Goal: Transaction & Acquisition: Book appointment/travel/reservation

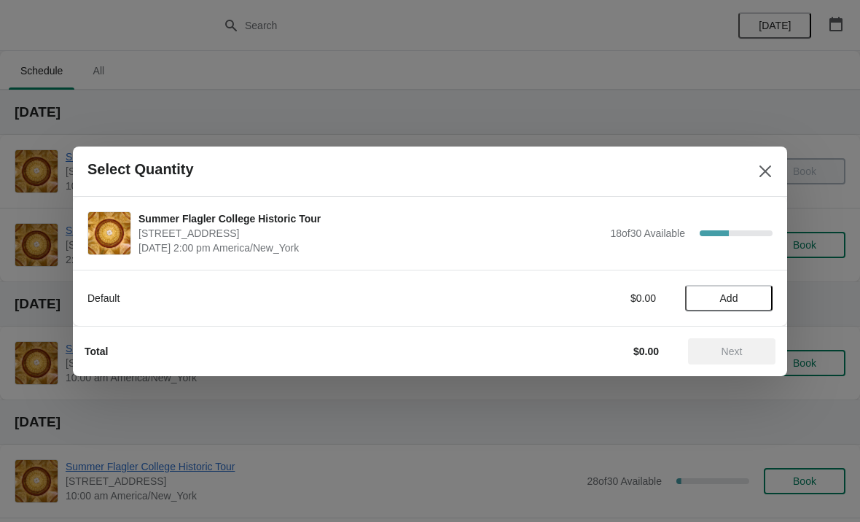
click at [747, 292] on span "Add" at bounding box center [728, 298] width 61 height 12
click at [754, 303] on icon at bounding box center [754, 297] width 15 height 15
click at [756, 301] on icon at bounding box center [754, 297] width 15 height 15
click at [753, 299] on icon at bounding box center [754, 297] width 15 height 15
click at [750, 342] on button "Next" at bounding box center [731, 351] width 87 height 26
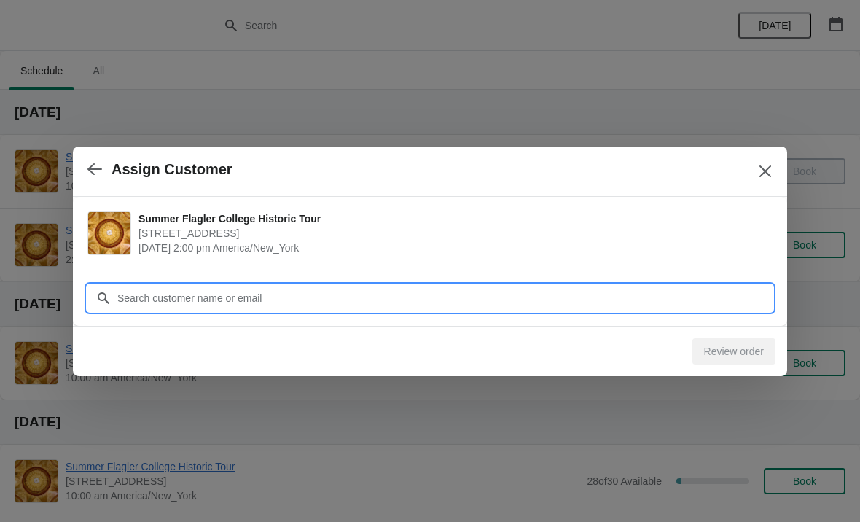
click at [626, 285] on input "Customer" at bounding box center [445, 298] width 656 height 26
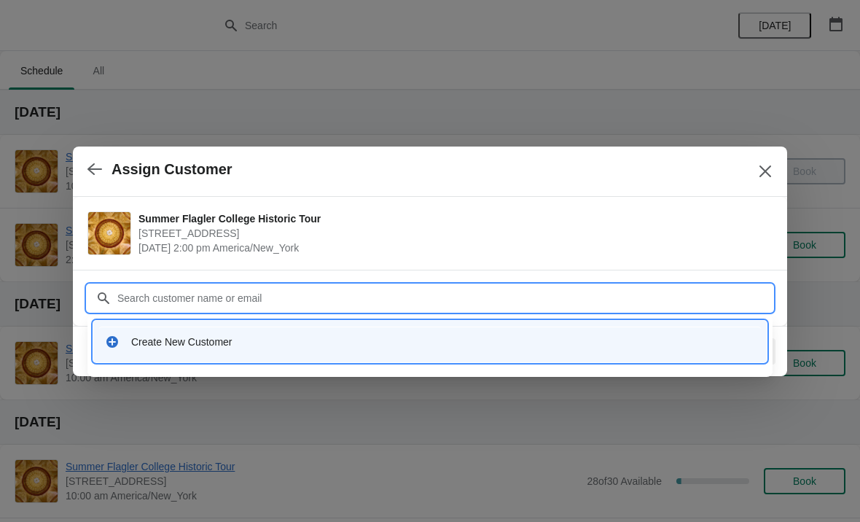
click at [443, 343] on div "Create New Customer" at bounding box center [443, 342] width 624 height 15
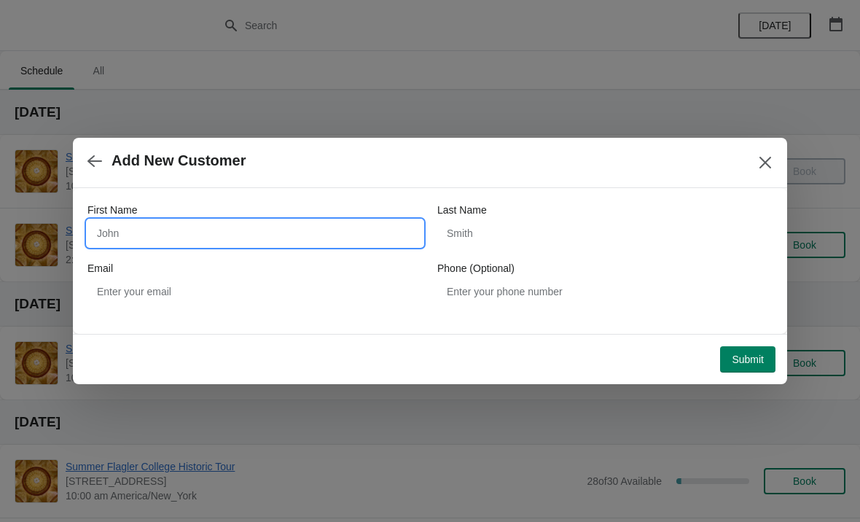
click at [331, 222] on input "First Name" at bounding box center [254, 233] width 335 height 26
type input "Ben"
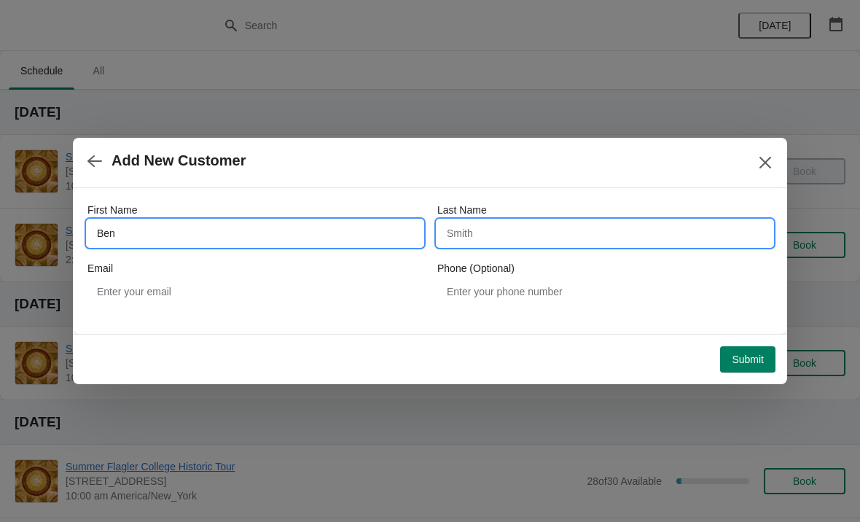
click at [605, 234] on input "Last Name" at bounding box center [604, 233] width 335 height 26
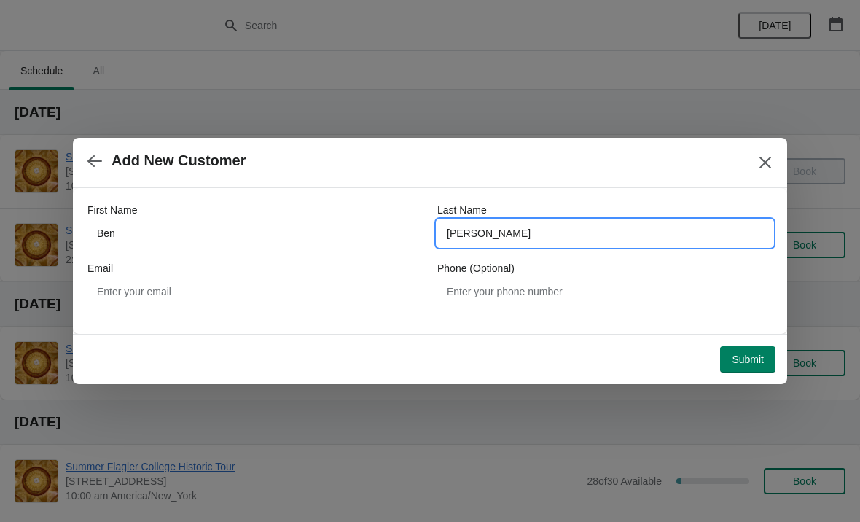
type input "Damico"
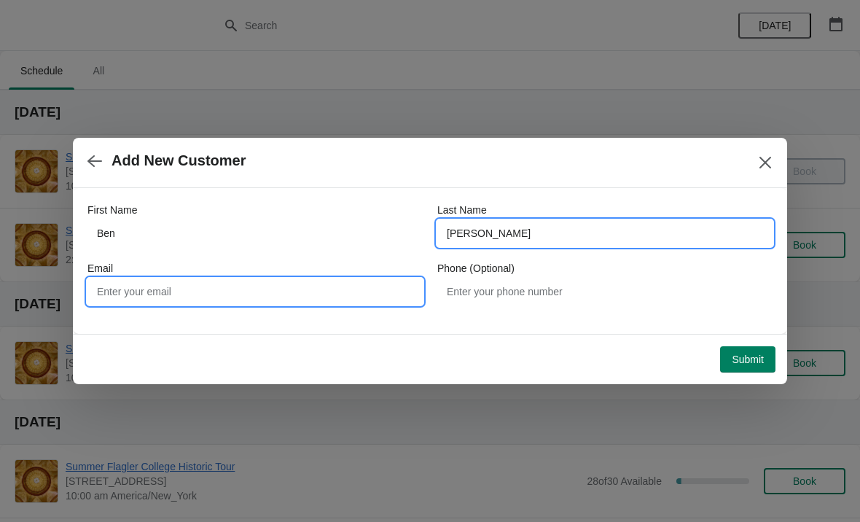
click at [386, 279] on input "Email" at bounding box center [254, 292] width 335 height 26
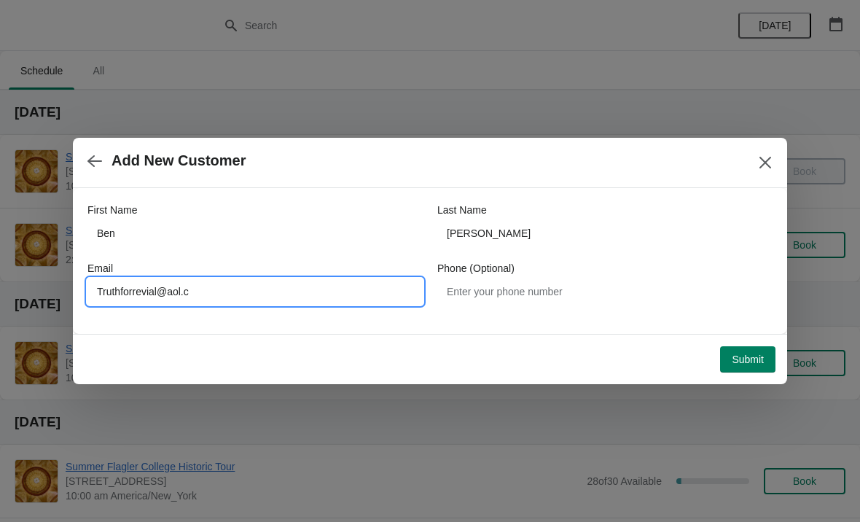
type input "Truthforrevial@aol.co"
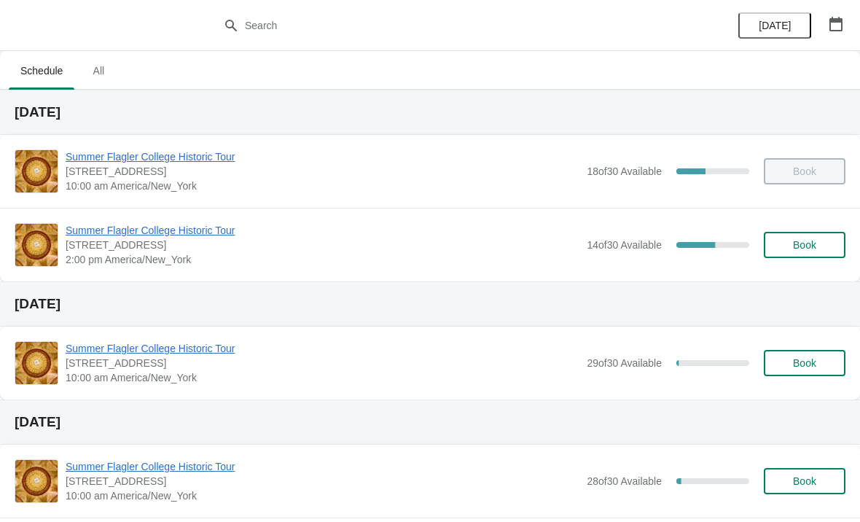
click at [133, 235] on span "Summer Flagler College Historic Tour" at bounding box center [323, 230] width 514 height 15
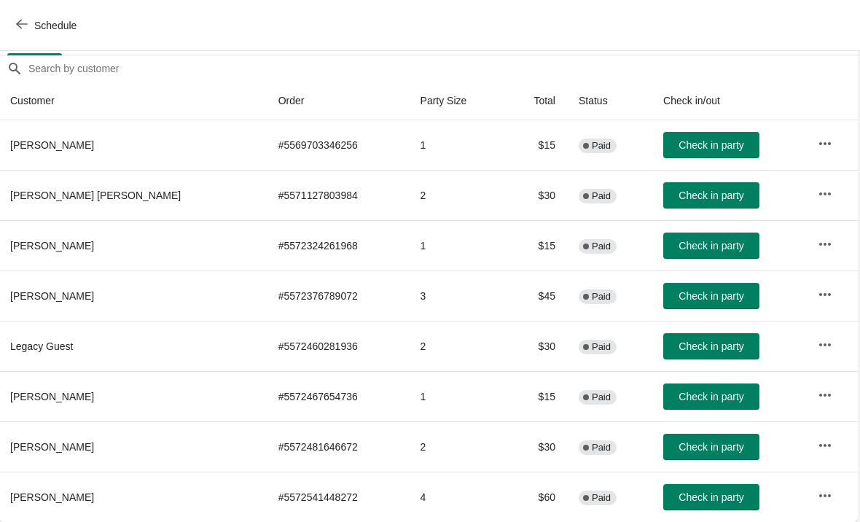
scroll to position [122, 1]
click at [680, 401] on span "Check in party" at bounding box center [712, 397] width 65 height 12
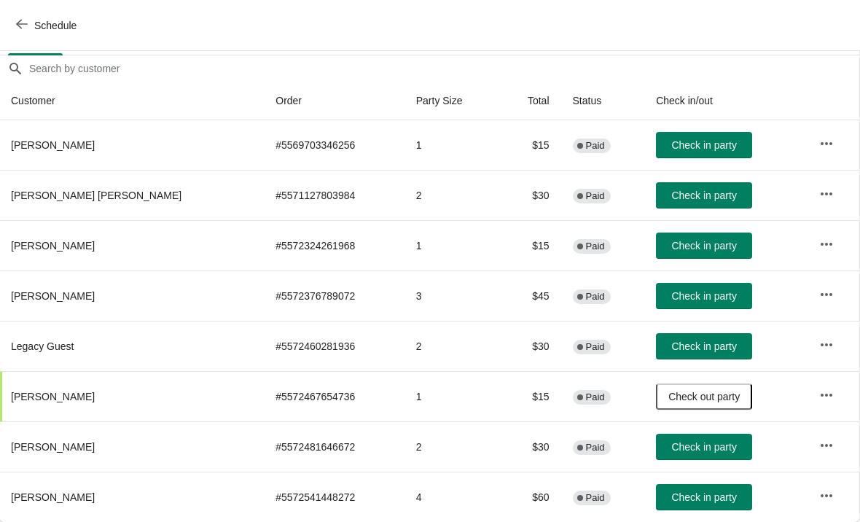
click at [31, 35] on button "Schedule" at bounding box center [47, 25] width 81 height 26
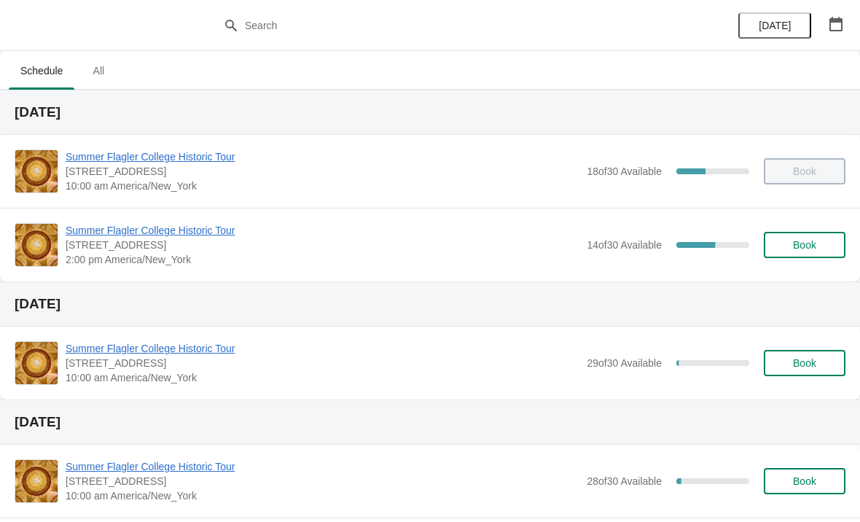
click at [825, 247] on span "Book" at bounding box center [804, 245] width 55 height 12
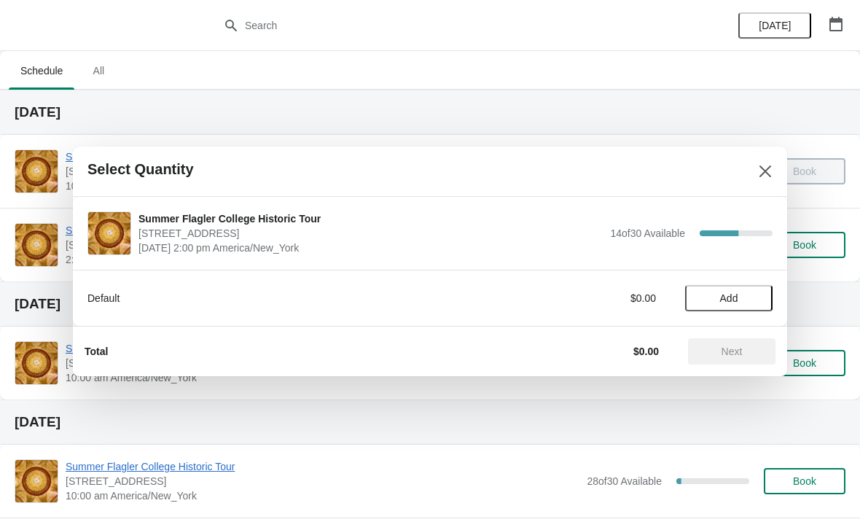
click at [733, 295] on span "Add" at bounding box center [729, 298] width 18 height 12
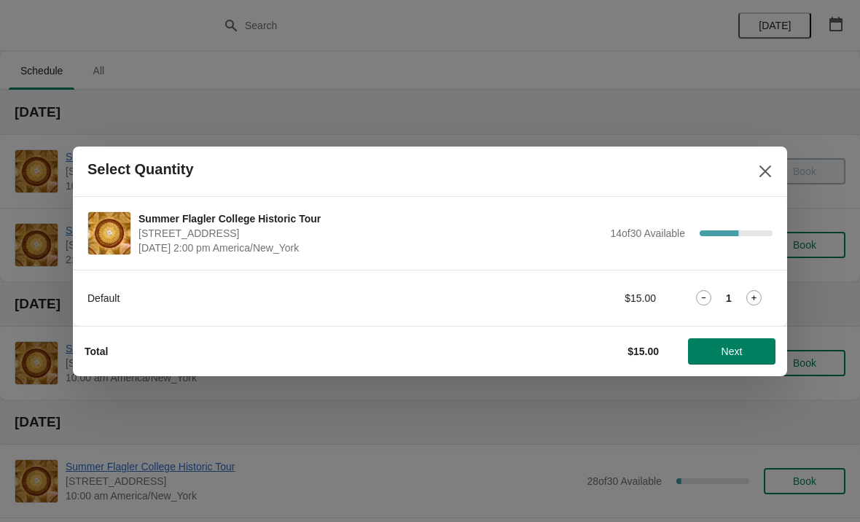
click at [760, 297] on icon at bounding box center [754, 297] width 15 height 15
click at [755, 351] on span "Next" at bounding box center [732, 352] width 64 height 12
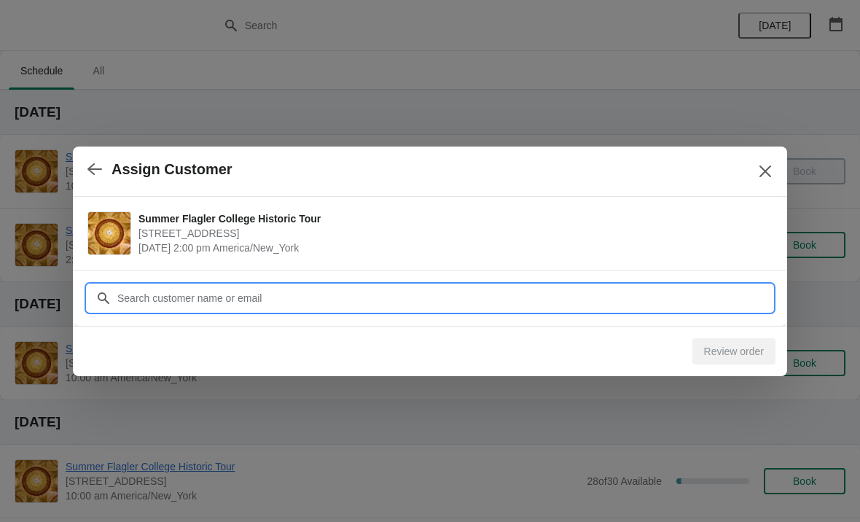
click at [527, 302] on input "Customer" at bounding box center [445, 298] width 656 height 26
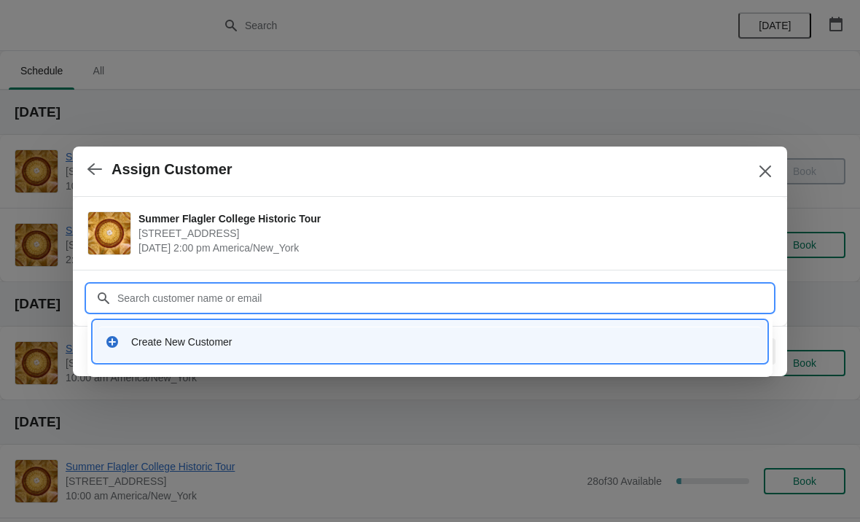
click at [260, 351] on div "Create New Customer" at bounding box center [430, 342] width 662 height 30
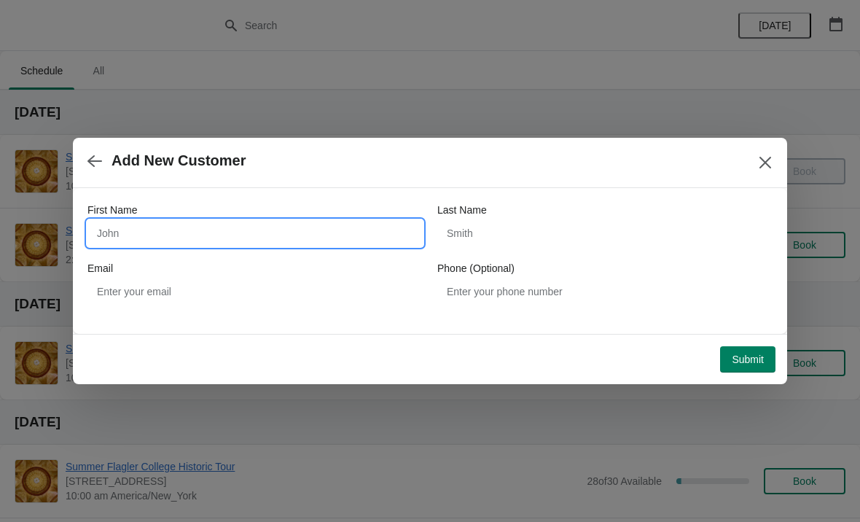
click at [349, 225] on input "First Name" at bounding box center [254, 233] width 335 height 26
type input "Keith"
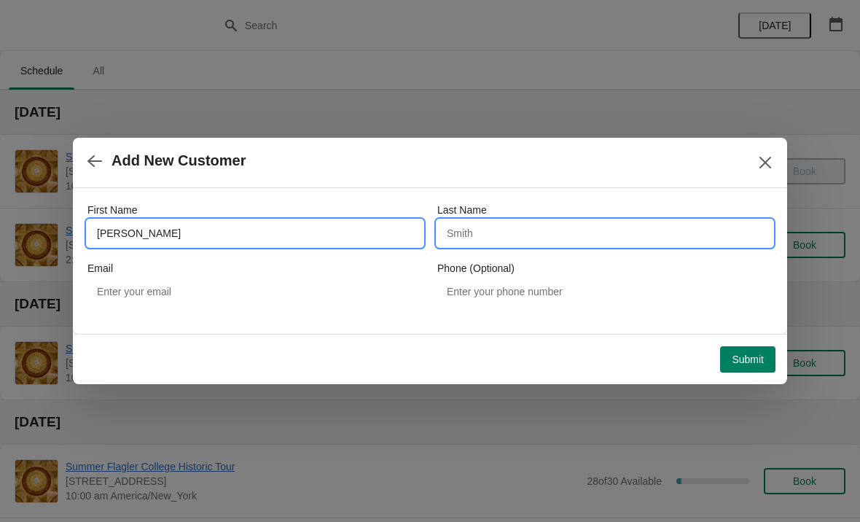
click at [622, 223] on input "Last Name" at bounding box center [604, 233] width 335 height 26
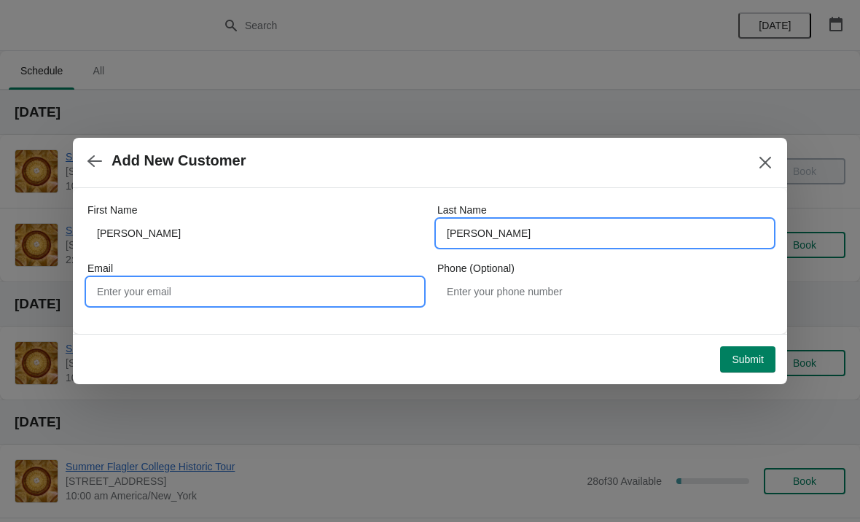
click at [361, 290] on input "Email" at bounding box center [254, 292] width 335 height 26
click at [594, 230] on input "Stevens" at bounding box center [604, 233] width 335 height 26
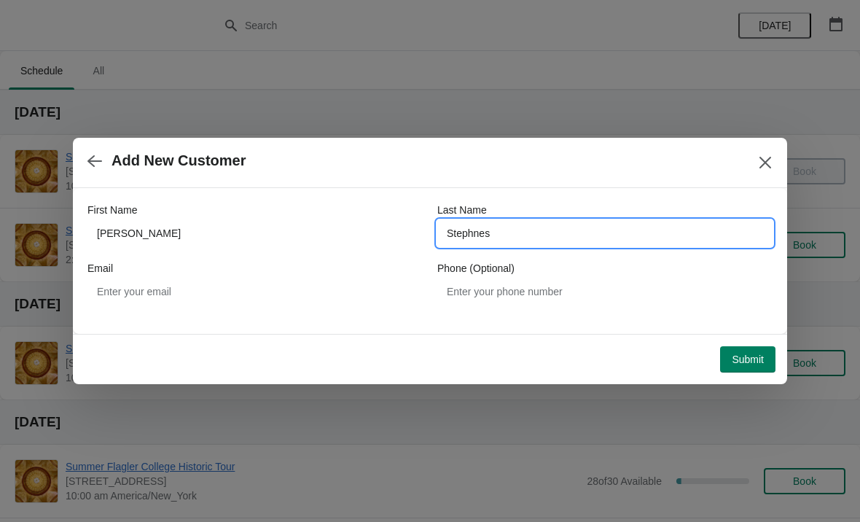
type input "Stephnes"
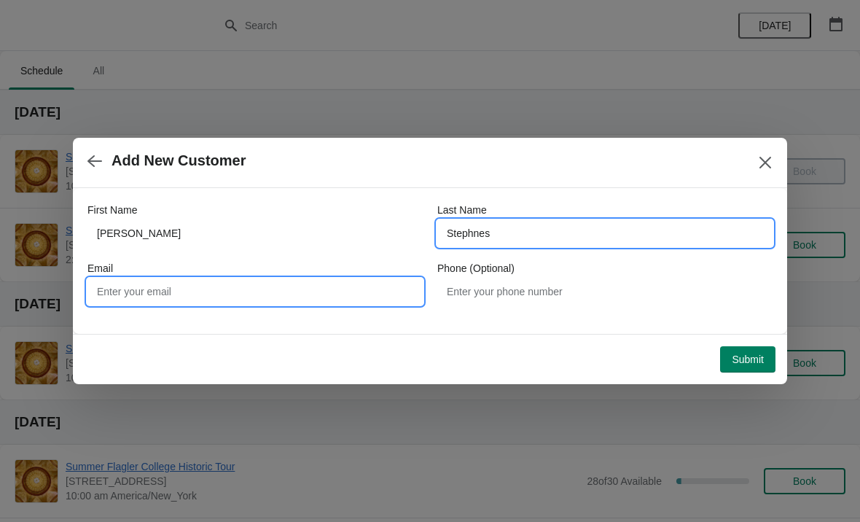
click at [340, 294] on input "Email" at bounding box center [254, 292] width 335 height 26
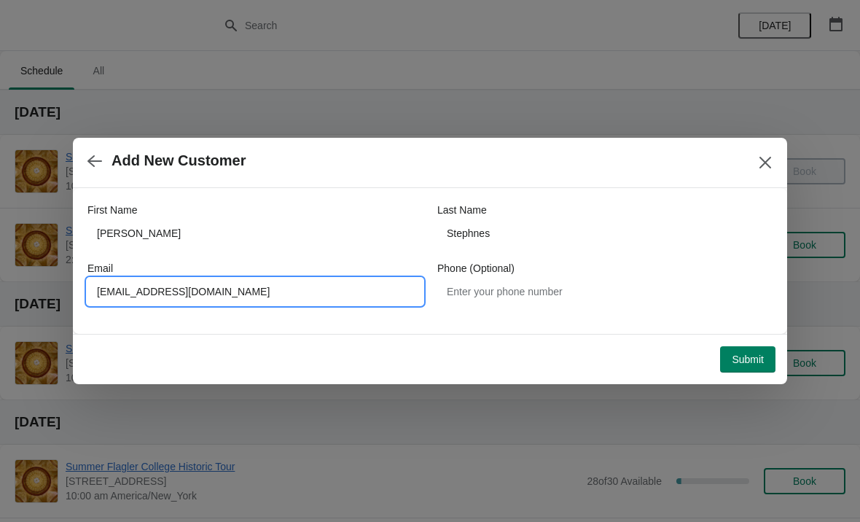
type input "Slimmoe616@comast.net"
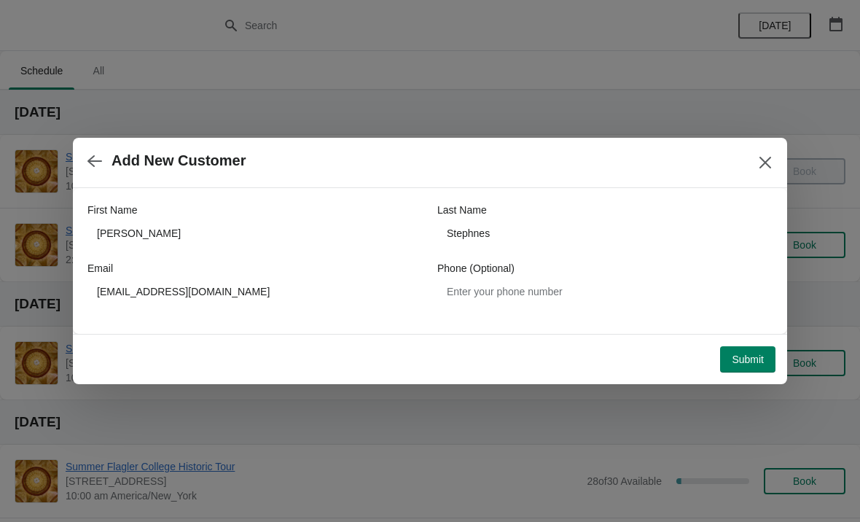
click at [753, 364] on span "Submit" at bounding box center [748, 360] width 32 height 12
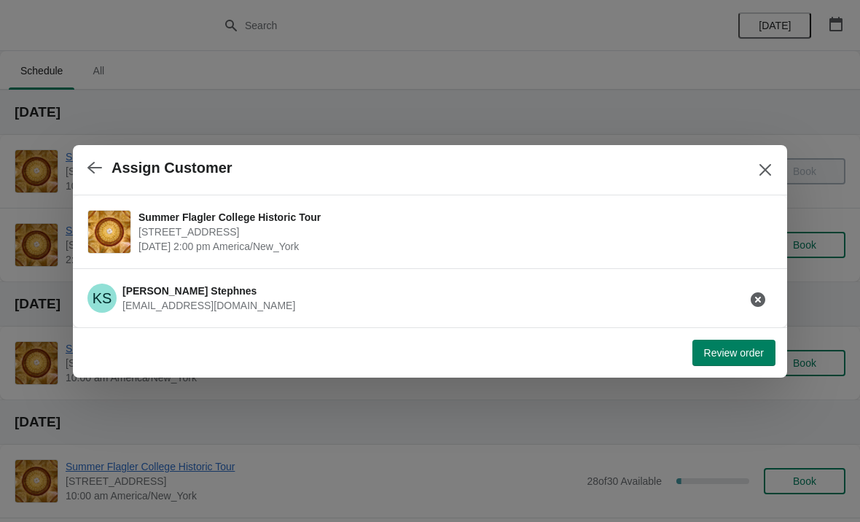
click at [740, 361] on button "Review order" at bounding box center [734, 353] width 83 height 26
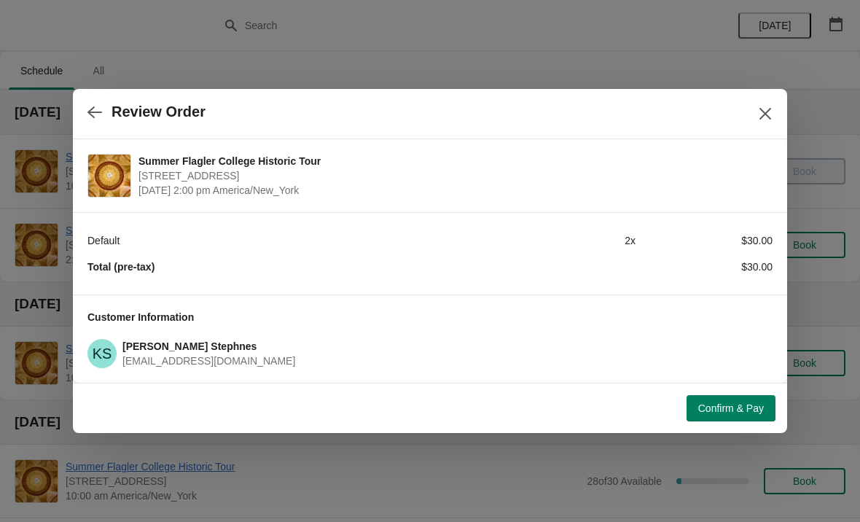
click at [752, 397] on button "Confirm & Pay" at bounding box center [731, 408] width 89 height 26
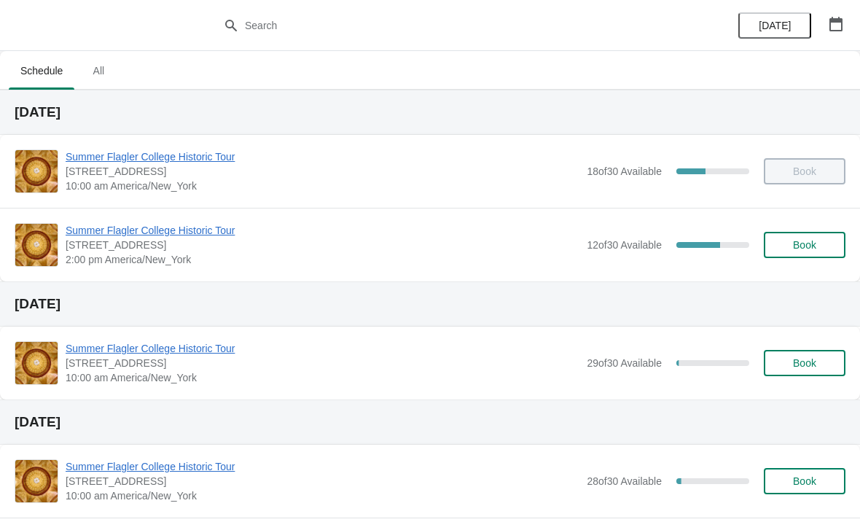
click at [136, 233] on span "Summer Flagler College Historic Tour" at bounding box center [323, 230] width 514 height 15
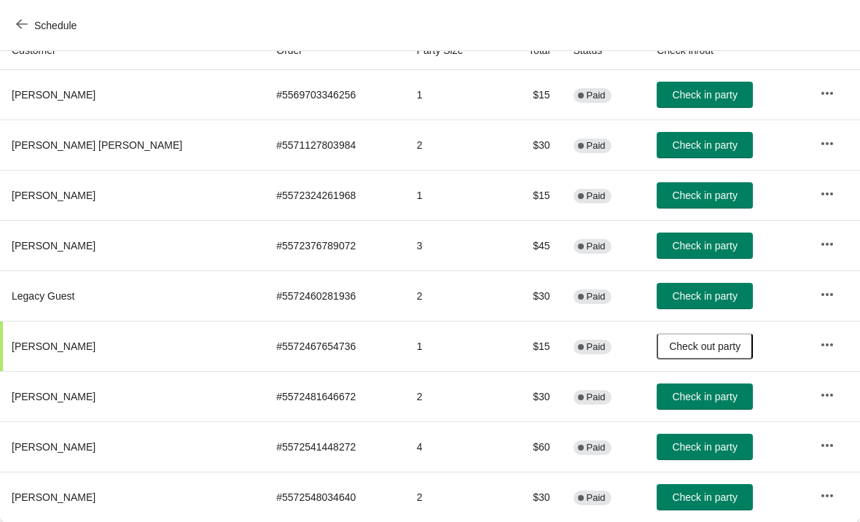
scroll to position [172, 0]
click at [700, 500] on span "Check in party" at bounding box center [704, 497] width 65 height 12
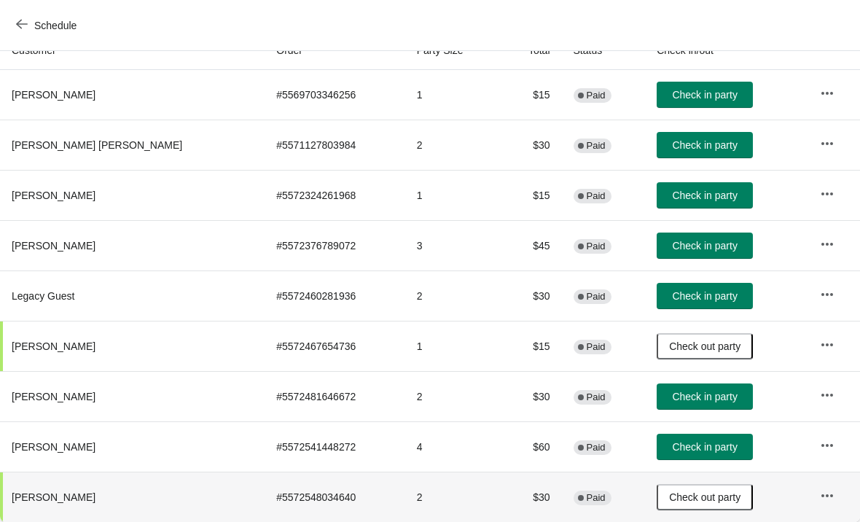
click at [696, 447] on span "Check in party" at bounding box center [704, 447] width 65 height 12
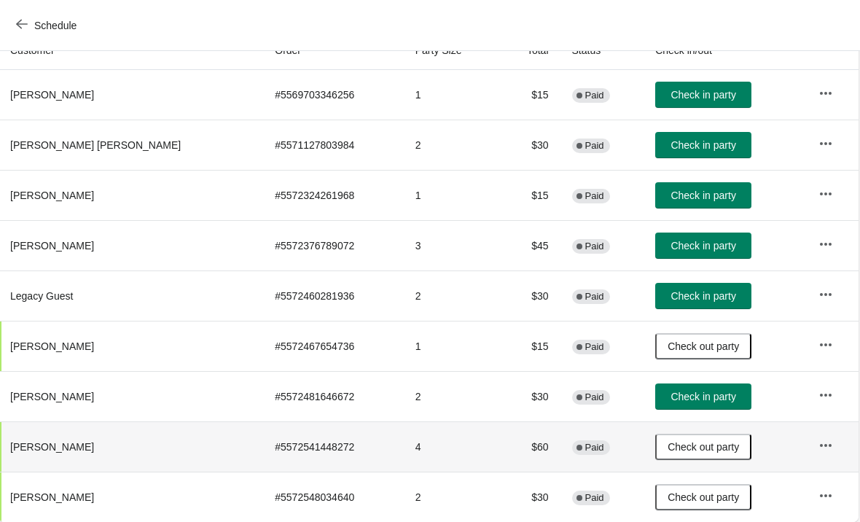
scroll to position [172, 1]
click at [694, 386] on button "Check in party" at bounding box center [704, 397] width 96 height 26
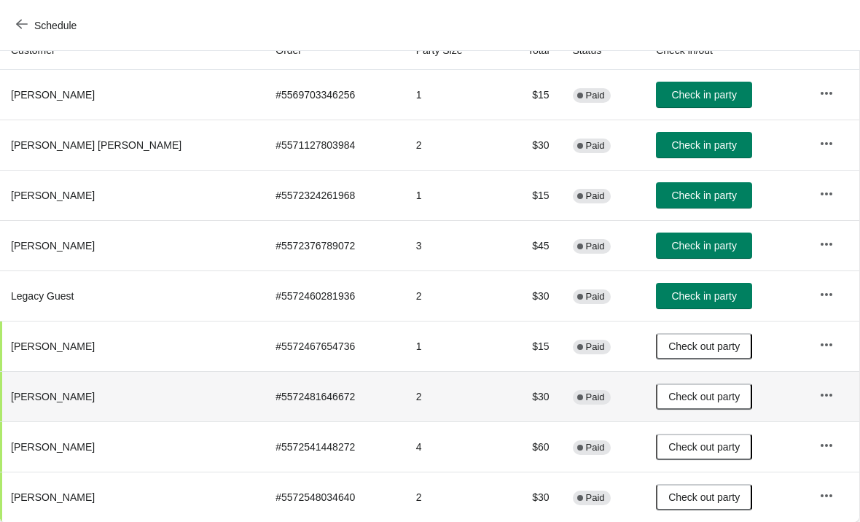
click at [702, 233] on button "Check in party" at bounding box center [704, 246] width 96 height 26
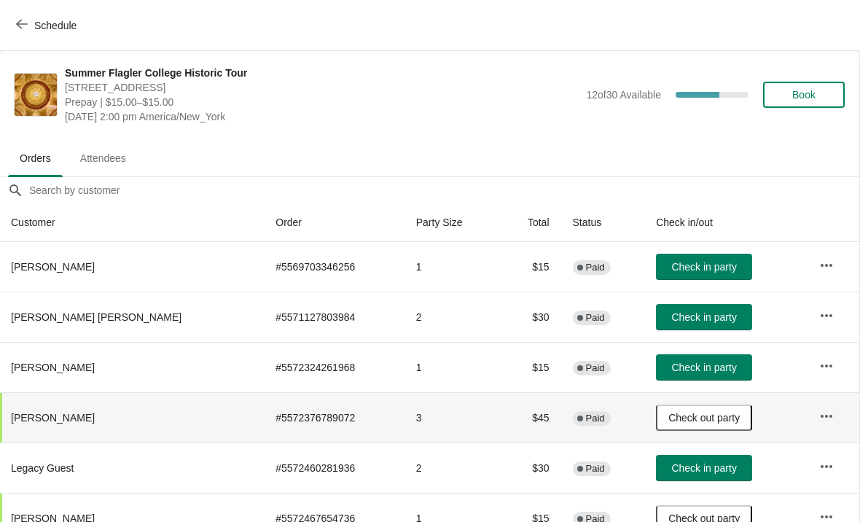
scroll to position [0, 1]
click at [833, 95] on button "Book" at bounding box center [804, 95] width 82 height 26
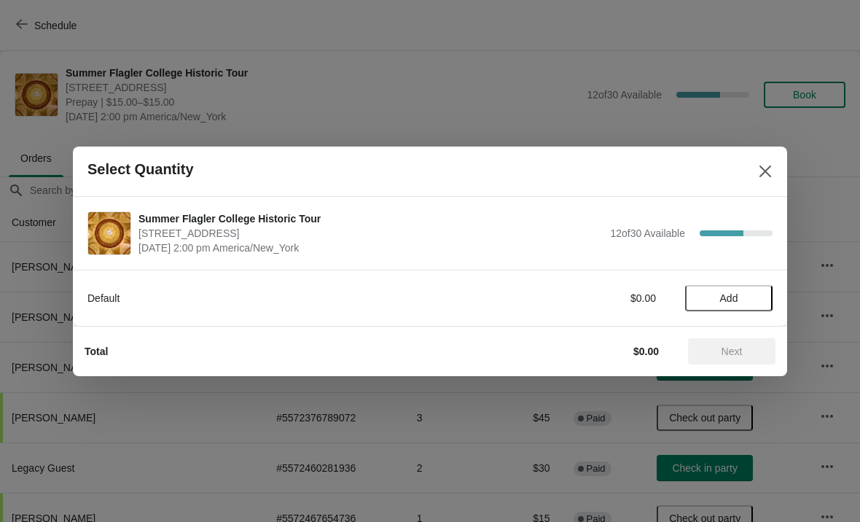
click at [712, 299] on span "Add" at bounding box center [728, 298] width 61 height 12
click at [714, 350] on span "Next" at bounding box center [732, 352] width 64 height 12
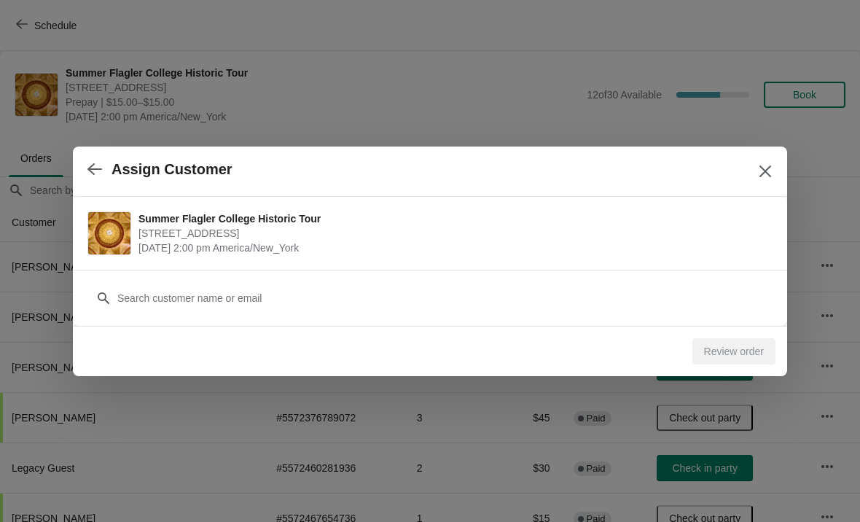
click at [678, 272] on div "Customer" at bounding box center [429, 290] width 685 height 41
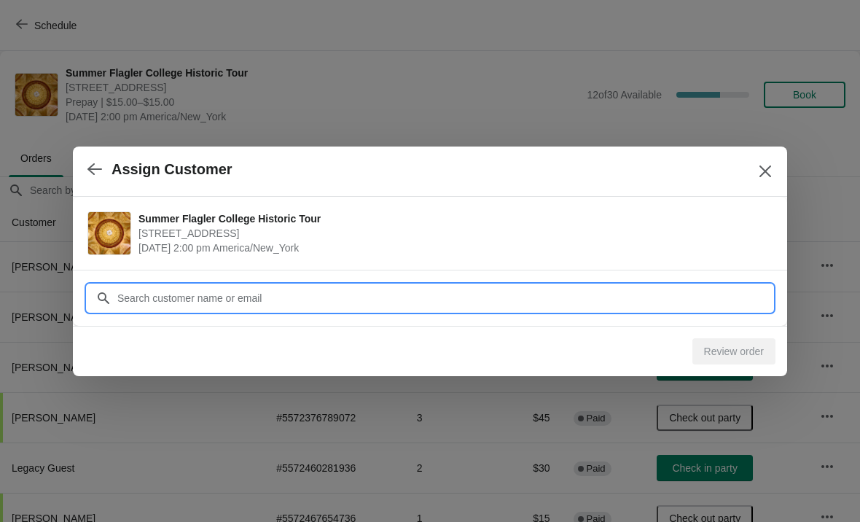
click at [683, 291] on input "Customer" at bounding box center [445, 298] width 656 height 26
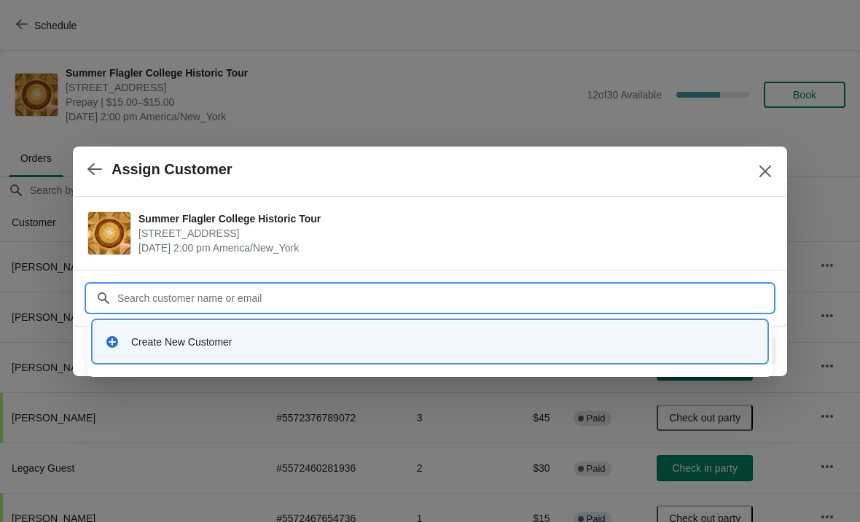
click at [165, 344] on div "Create New Customer" at bounding box center [443, 342] width 624 height 15
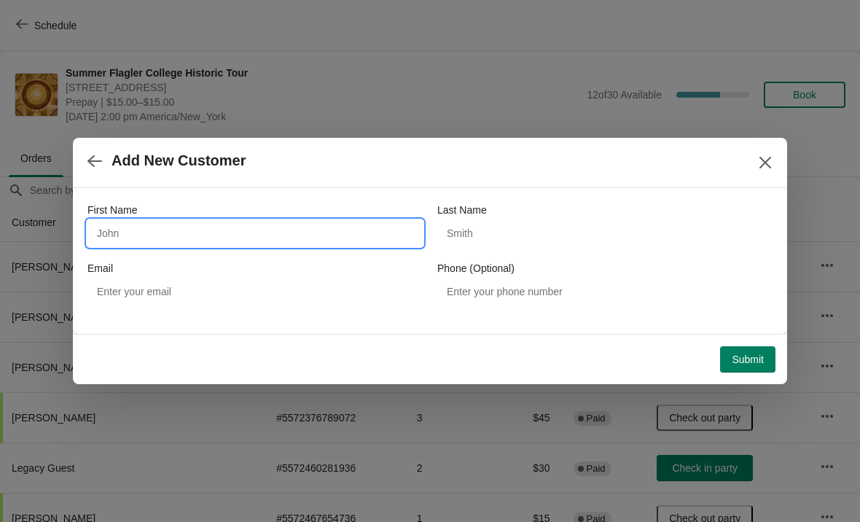
click at [203, 222] on input "First Name" at bounding box center [254, 233] width 335 height 26
type input "Brian"
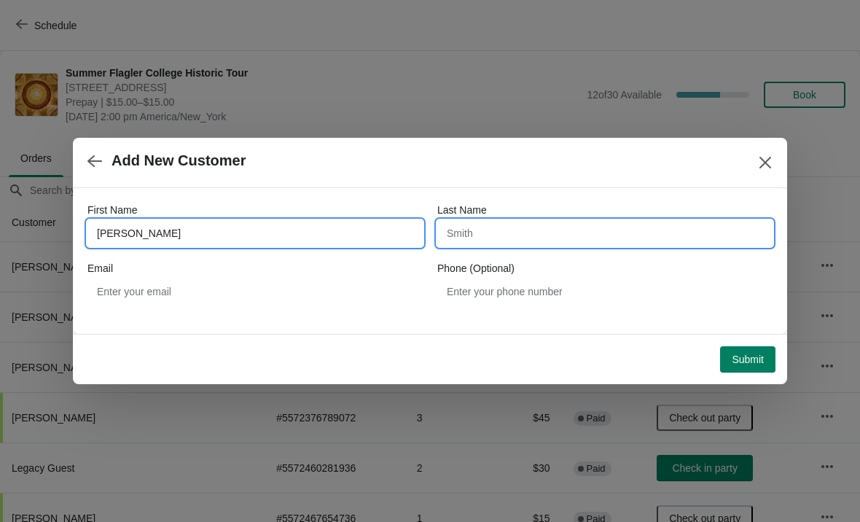
click at [647, 227] on input "Last Name" at bounding box center [604, 233] width 335 height 26
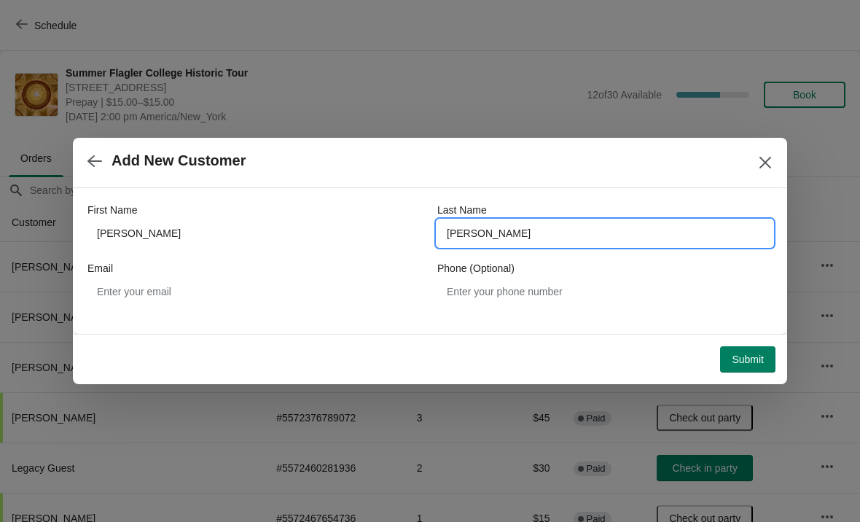
type input "More"
click at [623, 221] on input "More" at bounding box center [604, 233] width 335 height 26
click at [625, 236] on input "More" at bounding box center [604, 233] width 335 height 26
type input "Mork"
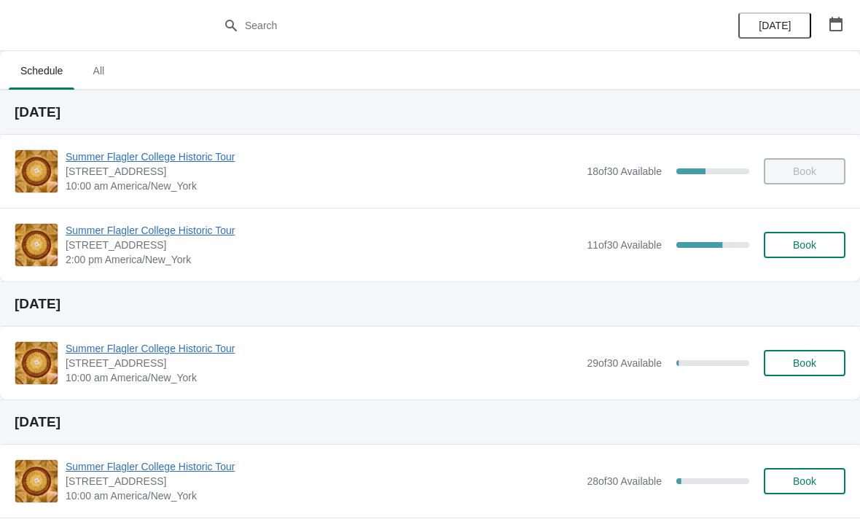
click at [199, 246] on span "[STREET_ADDRESS]" at bounding box center [323, 245] width 514 height 15
click at [214, 234] on span "Summer Flagler College Historic Tour" at bounding box center [323, 230] width 514 height 15
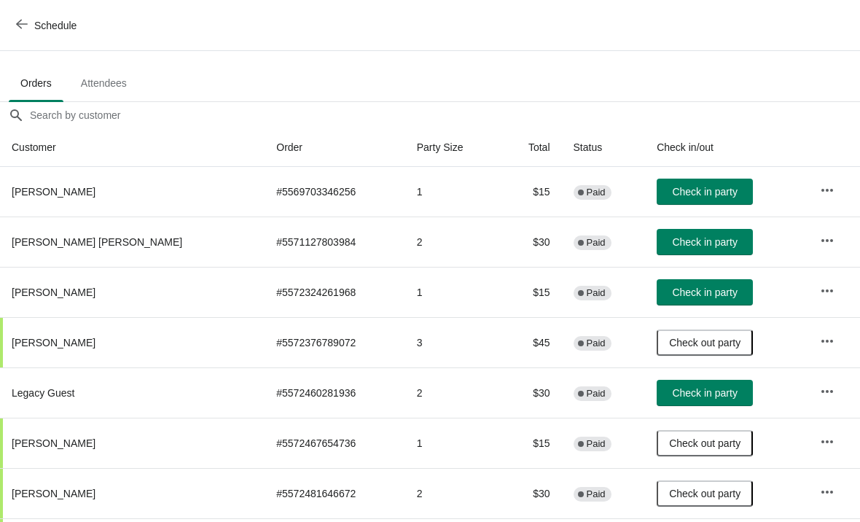
scroll to position [77, 0]
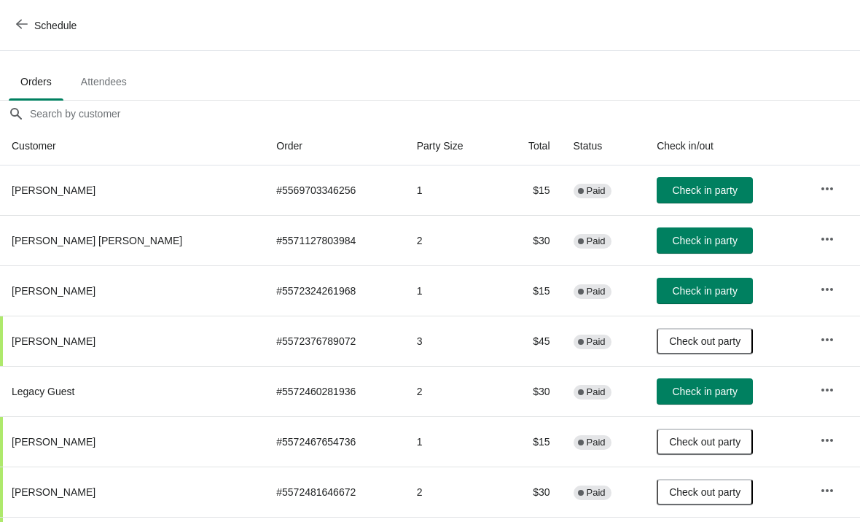
click at [672, 194] on span "Check in party" at bounding box center [704, 190] width 65 height 12
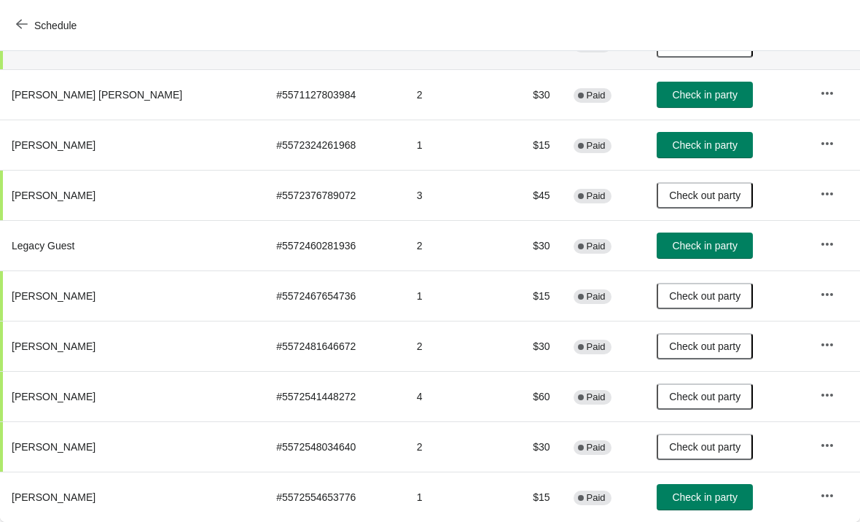
scroll to position [222, 0]
click at [672, 148] on span "Check in party" at bounding box center [704, 145] width 65 height 12
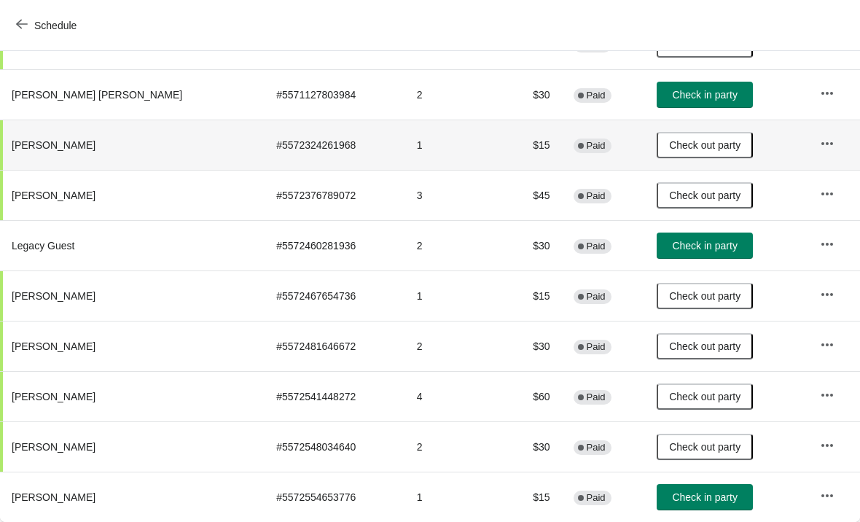
click at [702, 494] on span "Check in party" at bounding box center [704, 497] width 65 height 12
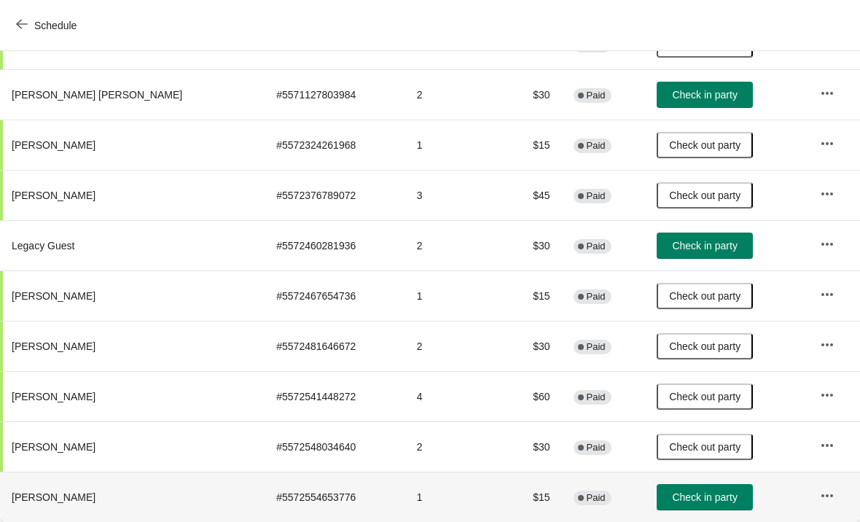
click at [706, 494] on span "Check in party" at bounding box center [704, 497] width 65 height 12
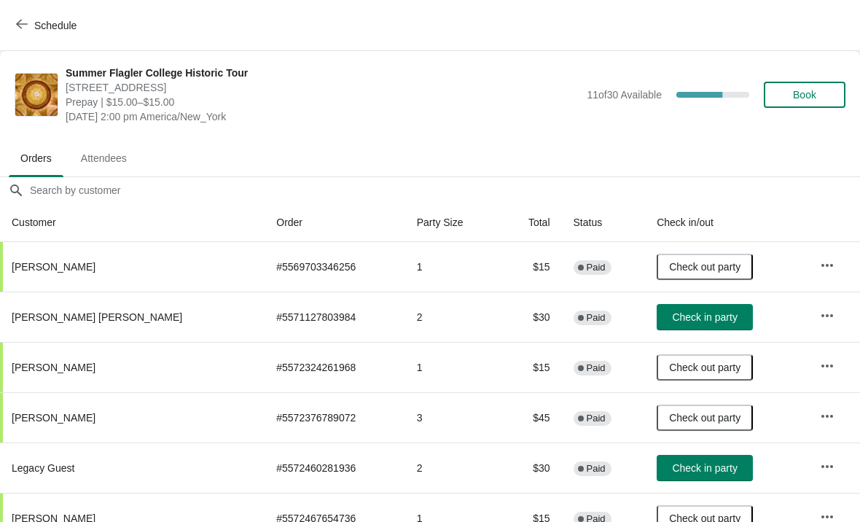
scroll to position [0, 0]
click at [801, 104] on button "Book" at bounding box center [805, 95] width 82 height 26
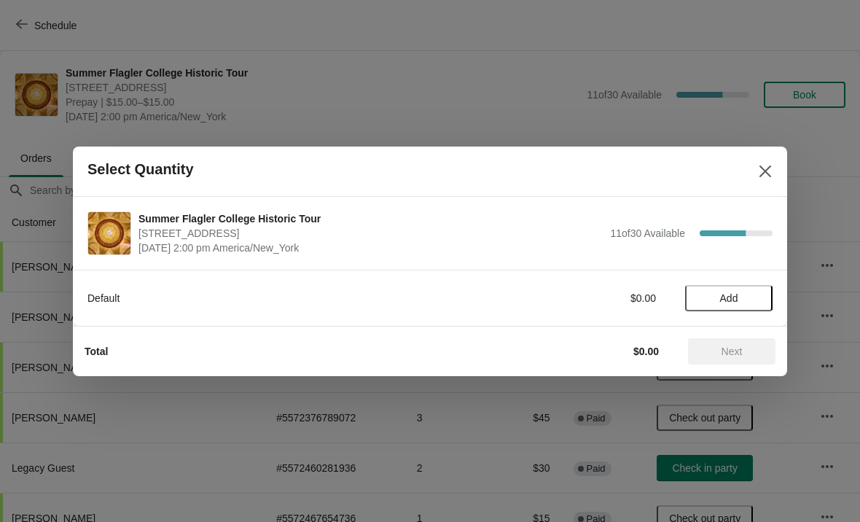
click at [743, 300] on span "Add" at bounding box center [728, 298] width 61 height 12
click at [761, 343] on button "Next" at bounding box center [731, 351] width 87 height 26
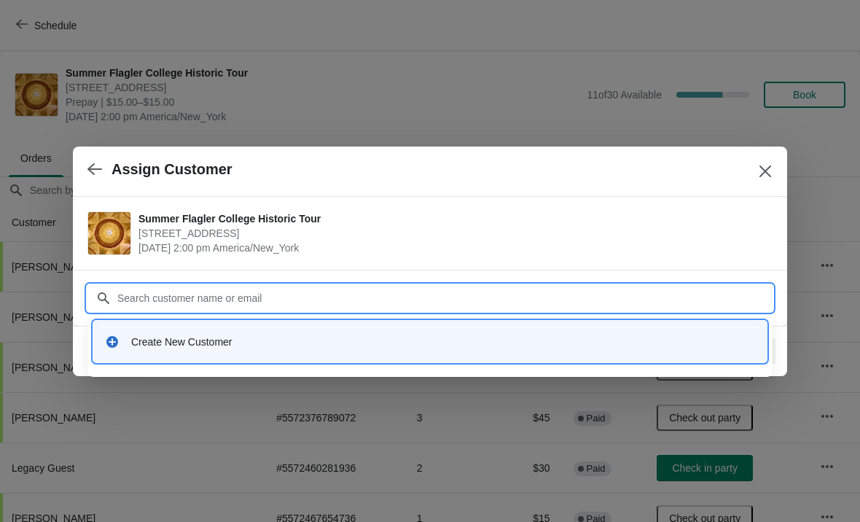
click at [528, 353] on div "Create New Customer" at bounding box center [430, 342] width 662 height 30
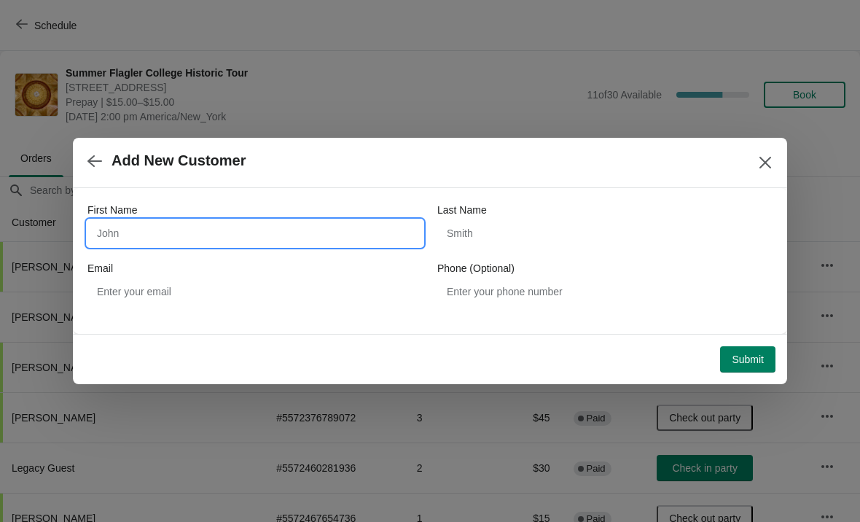
click at [339, 221] on input "First Name" at bounding box center [254, 233] width 335 height 26
type input "George"
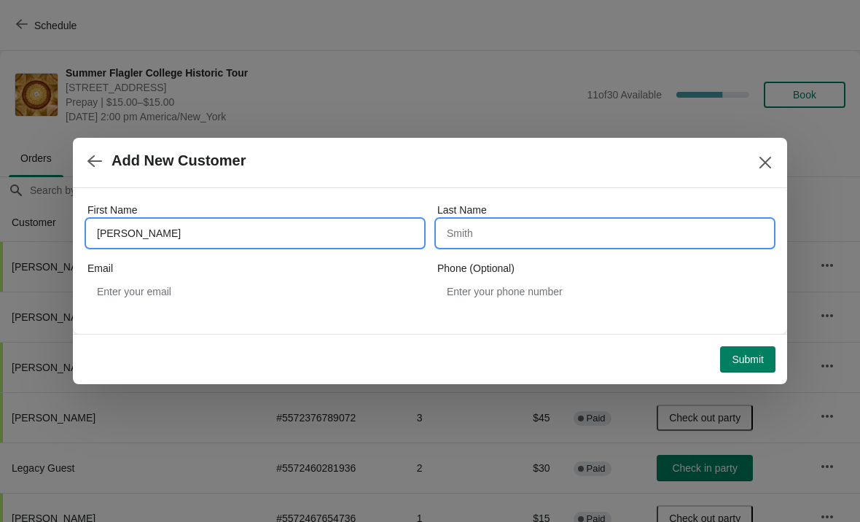
click at [618, 238] on input "Last Name" at bounding box center [604, 233] width 335 height 26
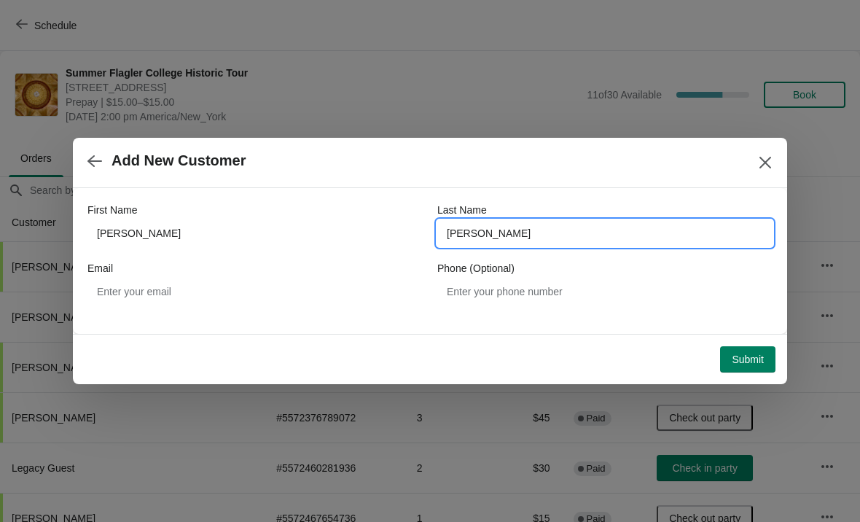
type input "Paredes"
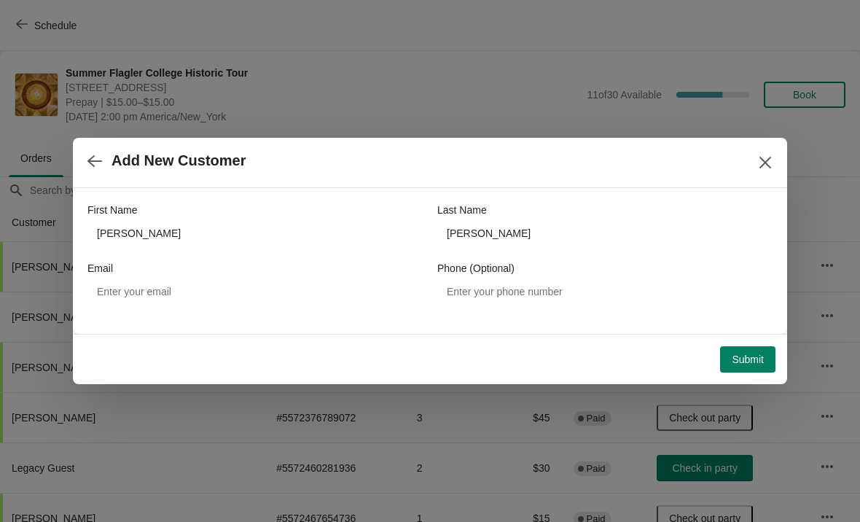
click at [764, 366] on button "Submit" at bounding box center [747, 359] width 55 height 26
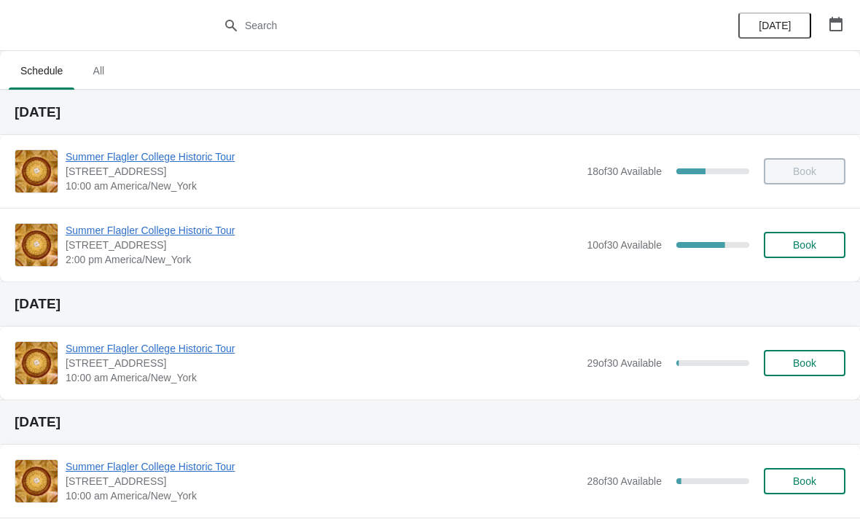
click at [155, 247] on span "[STREET_ADDRESS]" at bounding box center [323, 245] width 514 height 15
click at [114, 230] on span "Summer Flagler College Historic Tour" at bounding box center [323, 230] width 514 height 15
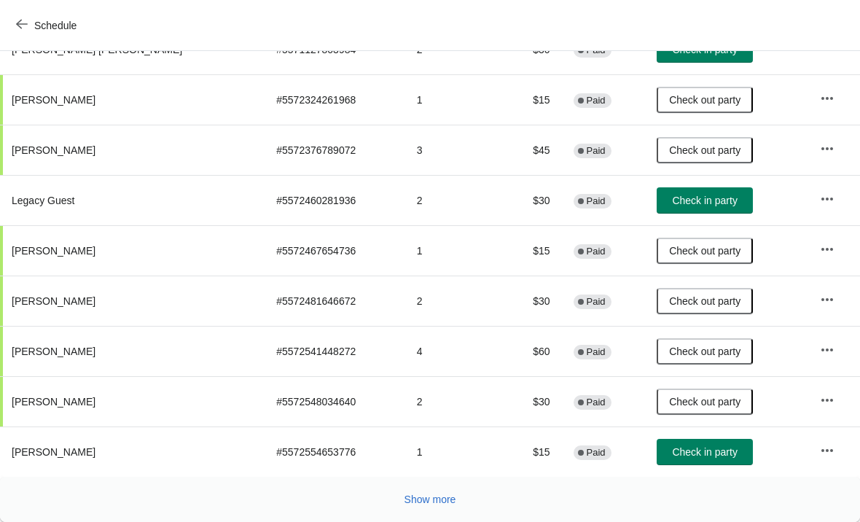
scroll to position [268, 0]
click at [424, 495] on span "Show more" at bounding box center [431, 500] width 52 height 12
click at [416, 499] on span "Show more" at bounding box center [431, 500] width 52 height 12
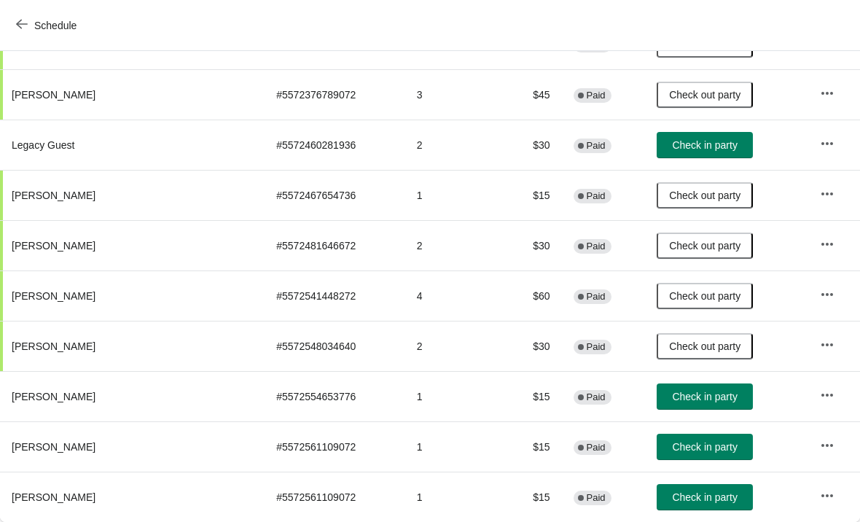
scroll to position [323, 0]
click at [15, 37] on button "Schedule" at bounding box center [47, 25] width 81 height 26
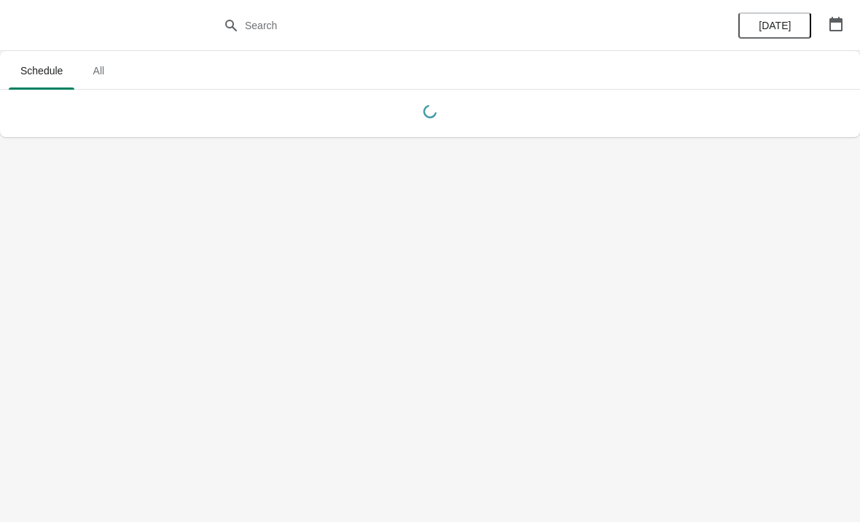
scroll to position [0, 0]
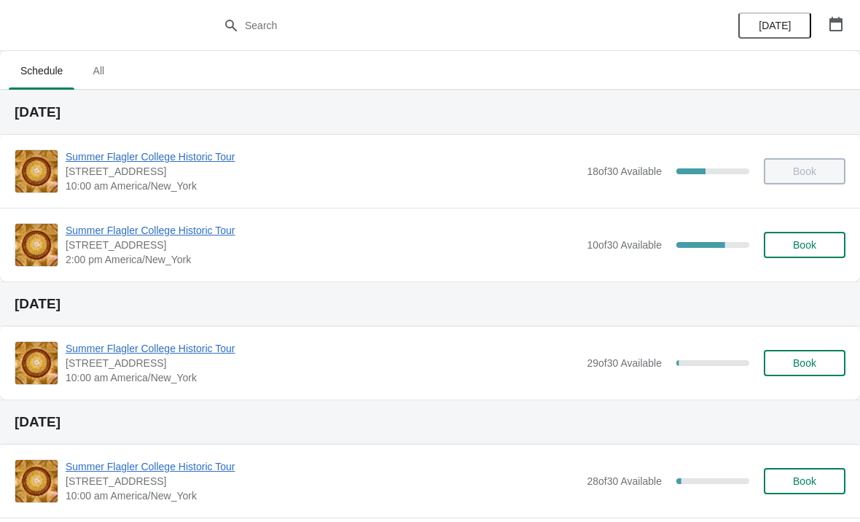
click at [198, 351] on span "Summer Flagler College Historic Tour" at bounding box center [323, 348] width 514 height 15
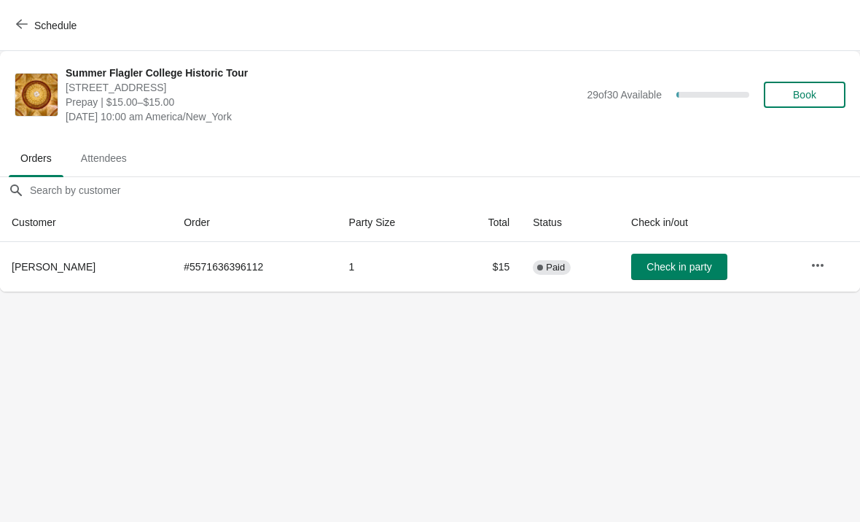
click at [25, 34] on button "Schedule" at bounding box center [47, 25] width 81 height 26
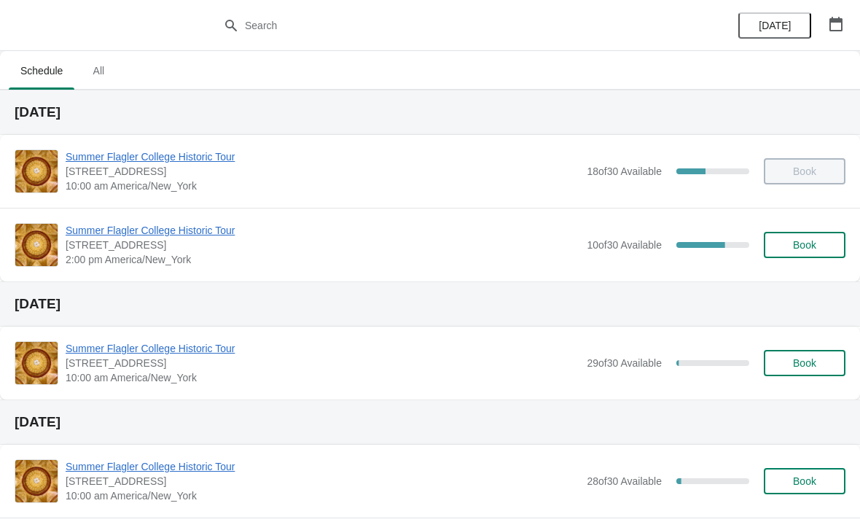
click at [90, 161] on span "Summer Flagler College Historic Tour" at bounding box center [323, 156] width 514 height 15
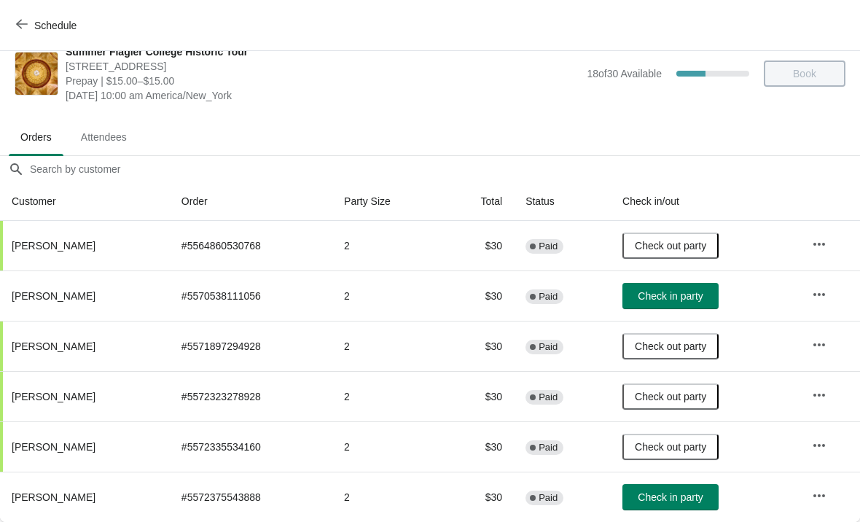
scroll to position [21, 0]
click at [47, 37] on button "Schedule" at bounding box center [47, 25] width 81 height 26
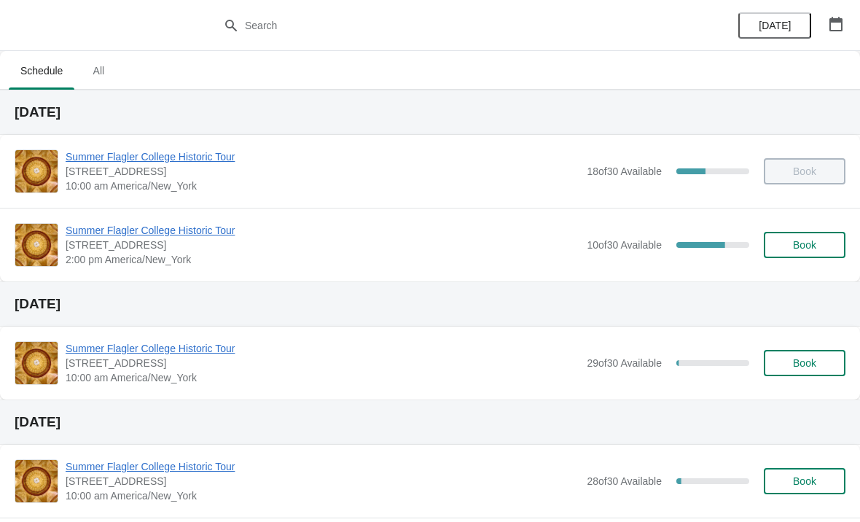
click at [144, 225] on span "Summer Flagler College Historic Tour" at bounding box center [323, 230] width 514 height 15
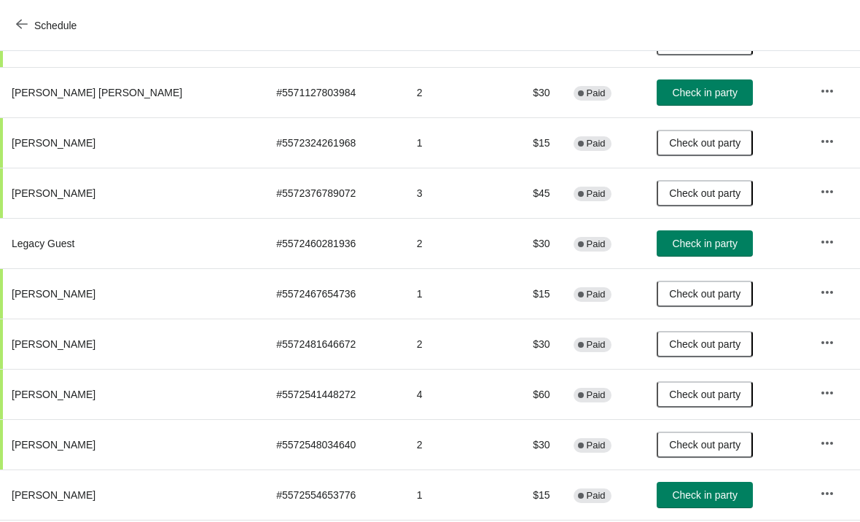
scroll to position [224, 0]
click at [696, 244] on span "Check in party" at bounding box center [704, 244] width 65 height 12
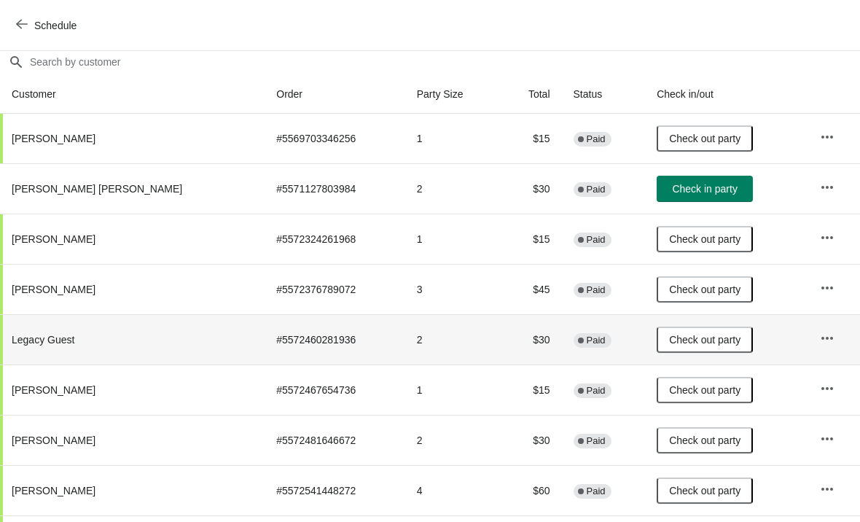
scroll to position [129, 0]
click at [685, 187] on span "Check in party" at bounding box center [704, 188] width 65 height 12
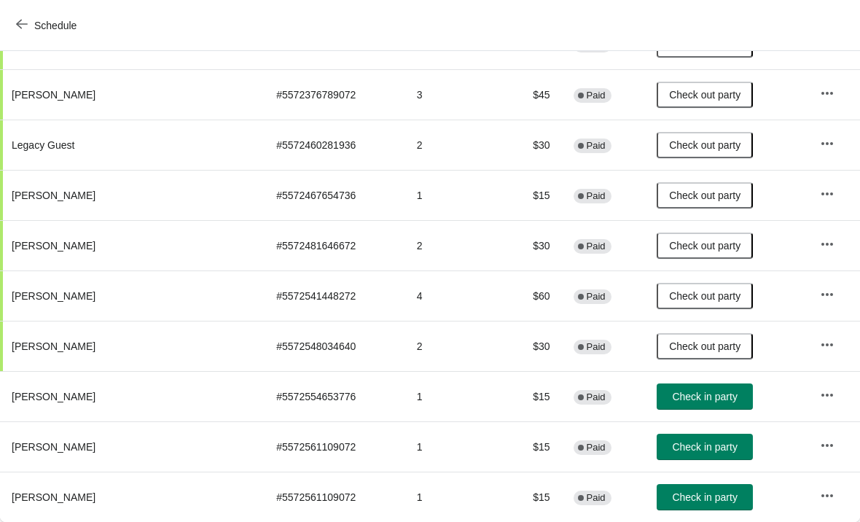
scroll to position [323, 0]
click at [689, 385] on button "Check in party" at bounding box center [705, 397] width 96 height 26
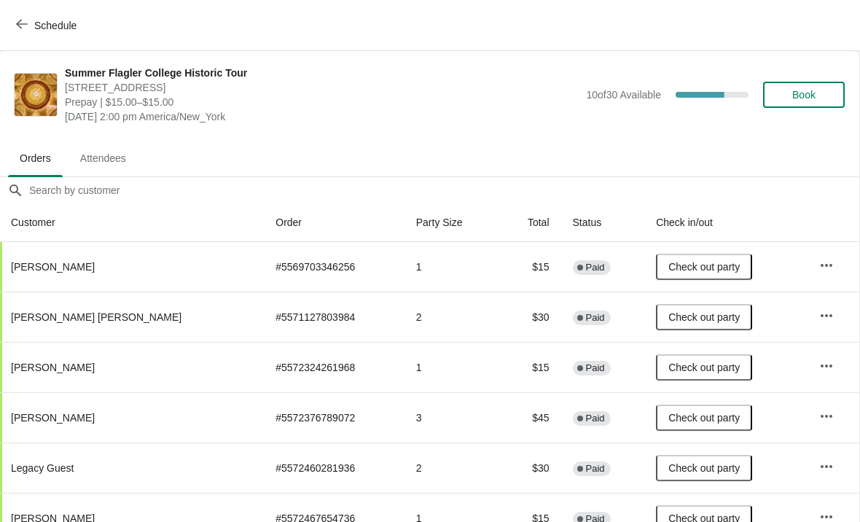
scroll to position [0, 1]
click at [796, 96] on span "Book" at bounding box center [804, 95] width 23 height 12
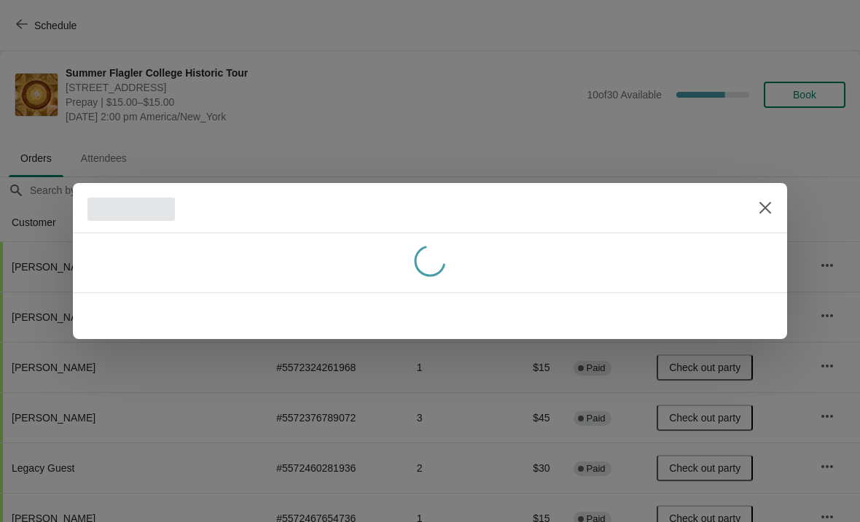
scroll to position [0, 0]
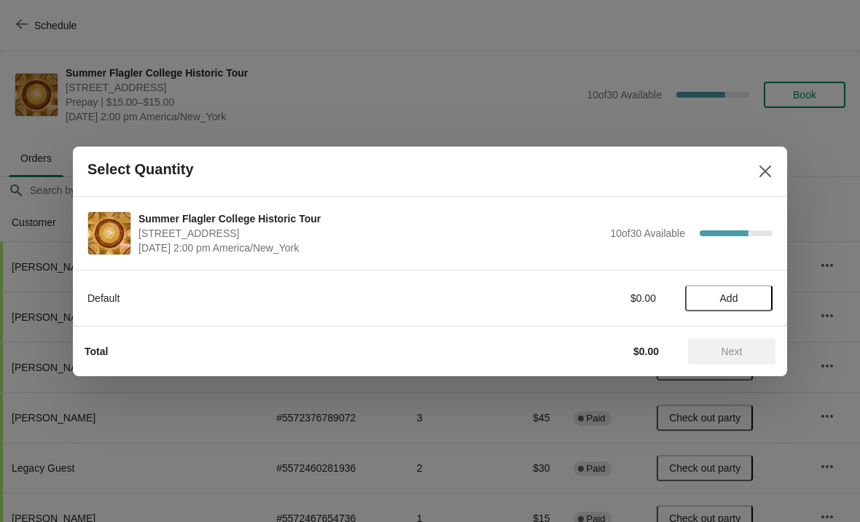
click at [733, 286] on button "Add" at bounding box center [728, 298] width 87 height 26
click at [760, 303] on icon at bounding box center [754, 297] width 15 height 15
click at [741, 351] on span "Next" at bounding box center [732, 352] width 21 height 12
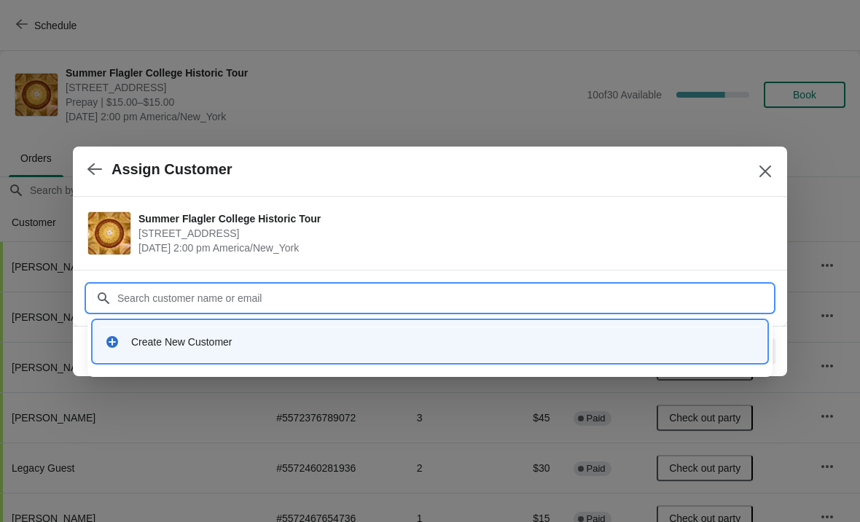
click at [179, 347] on div "Create New Customer" at bounding box center [443, 342] width 624 height 15
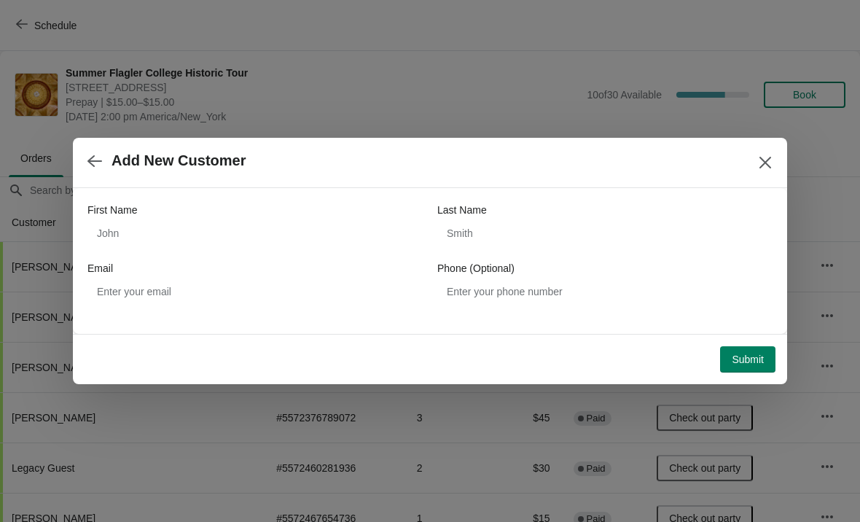
click at [167, 217] on div "First Name" at bounding box center [254, 225] width 335 height 44
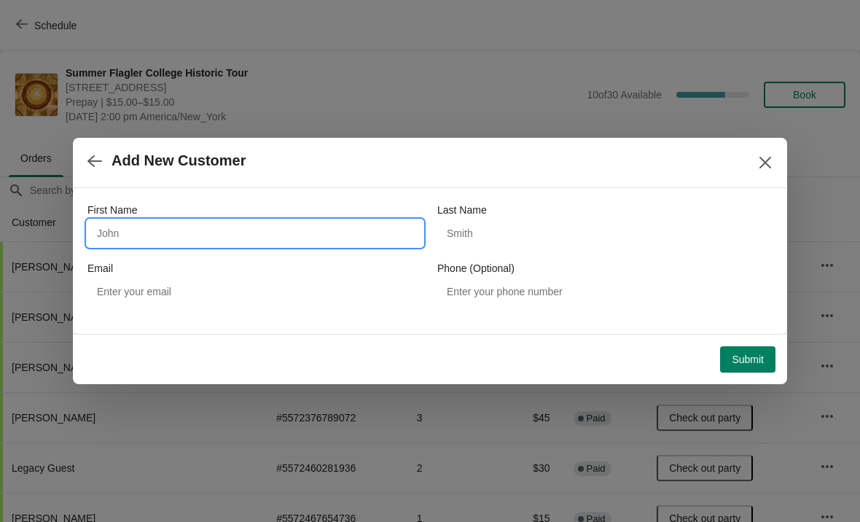
click at [163, 240] on input "First Name" at bounding box center [254, 233] width 335 height 26
type input "[PERSON_NAME]"
